Goal: Information Seeking & Learning: Understand process/instructions

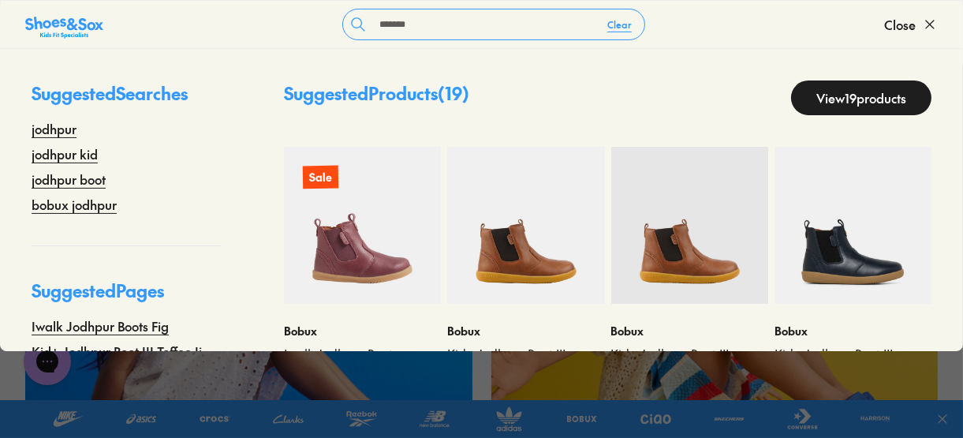
click at [880, 378] on div "shop boys" at bounding box center [714, 304] width 447 height 447
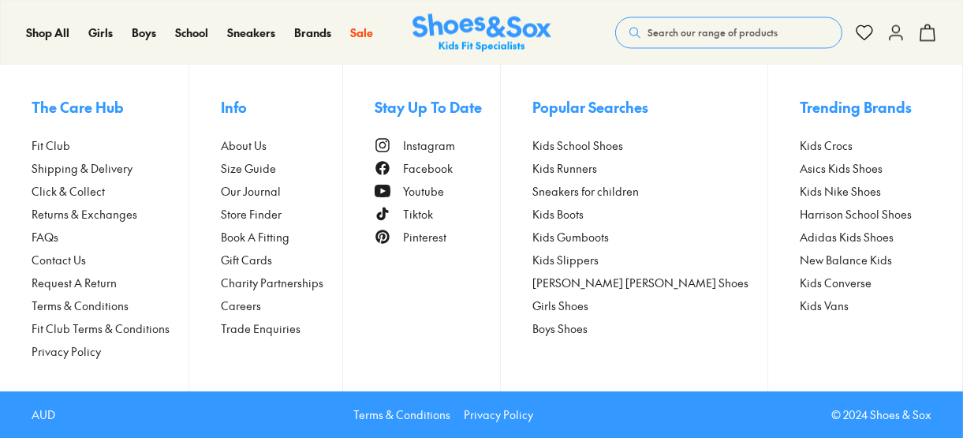
scroll to position [4564, 0]
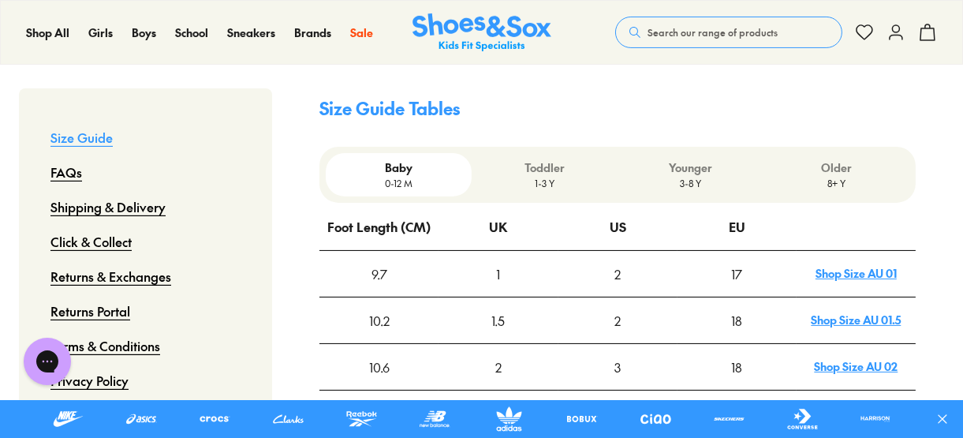
click at [518, 159] on p "Toddler" at bounding box center [544, 167] width 133 height 17
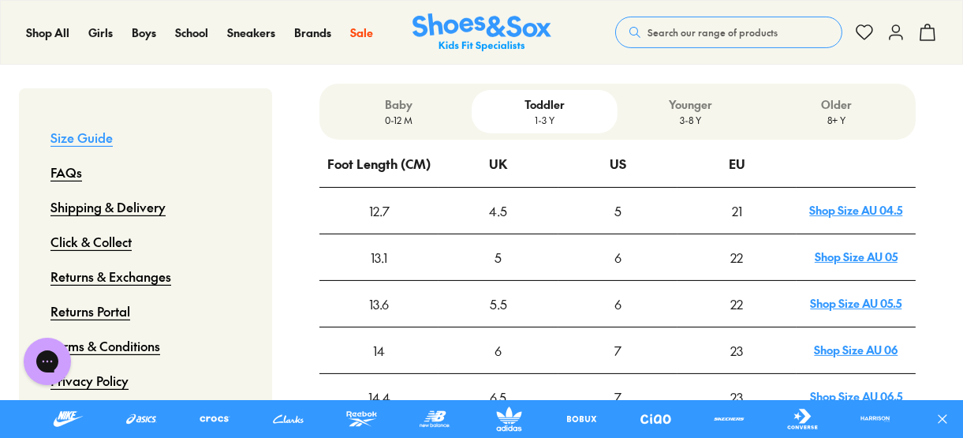
scroll to position [631, 0]
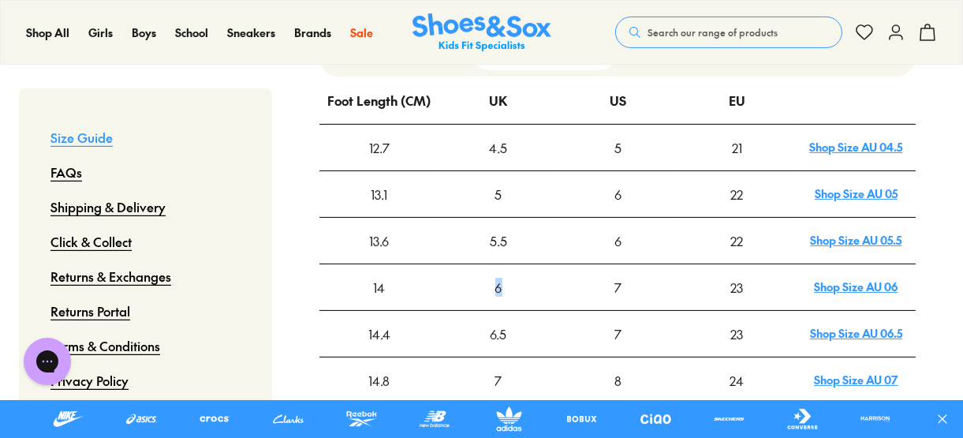
click at [501, 265] on div "6" at bounding box center [497, 287] width 117 height 44
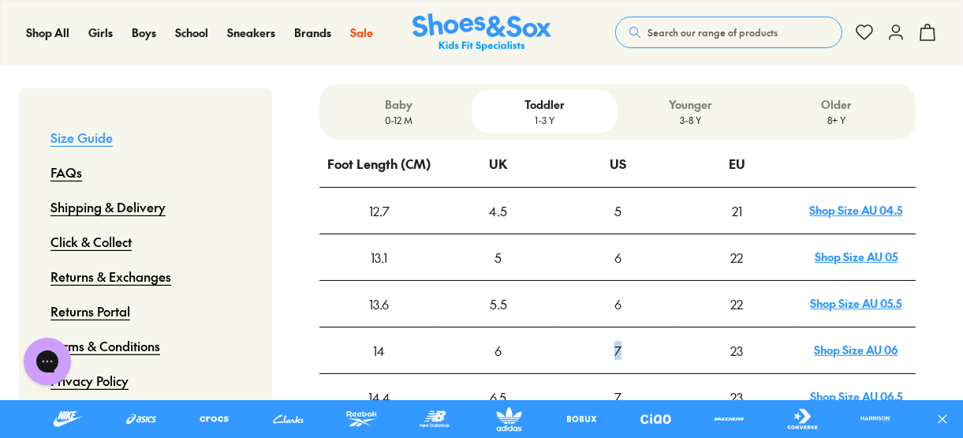
drag, startPoint x: 614, startPoint y: 311, endPoint x: 622, endPoint y: 312, distance: 7.9
click at [622, 328] on div "7" at bounding box center [617, 350] width 117 height 44
drag, startPoint x: 617, startPoint y: 320, endPoint x: 658, endPoint y: 332, distance: 43.4
click at [618, 328] on div "7" at bounding box center [617, 350] width 117 height 44
